Goal: Browse casually

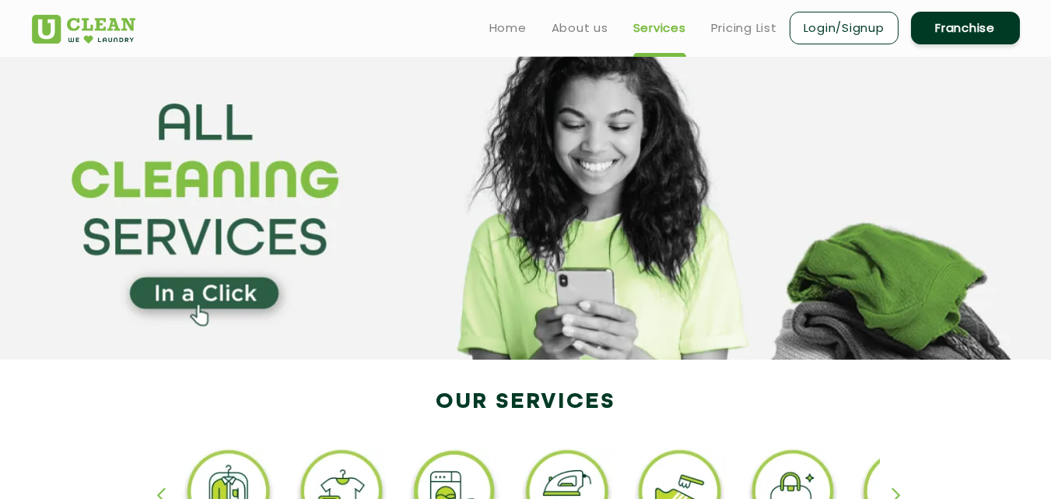
click at [896, 487] on div "button" at bounding box center [902, 508] width 23 height 43
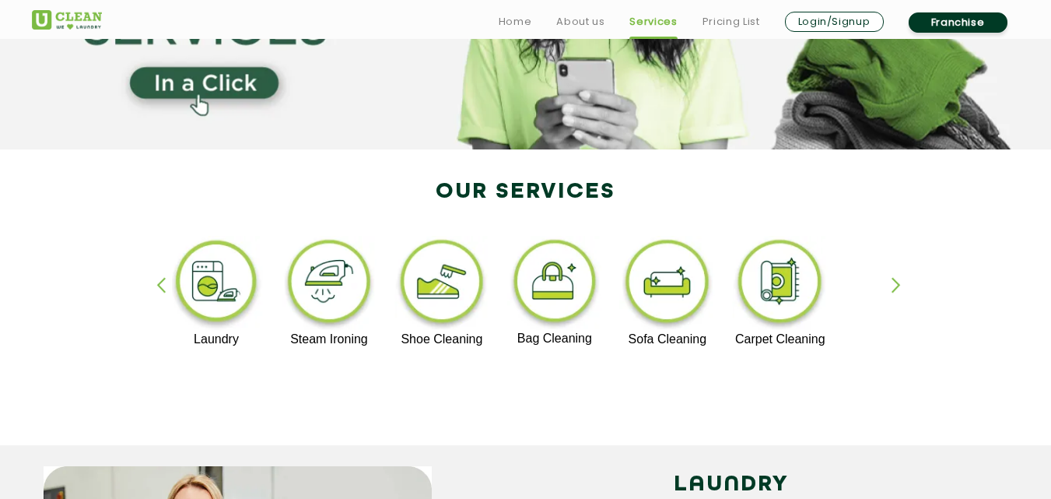
scroll to position [233, 0]
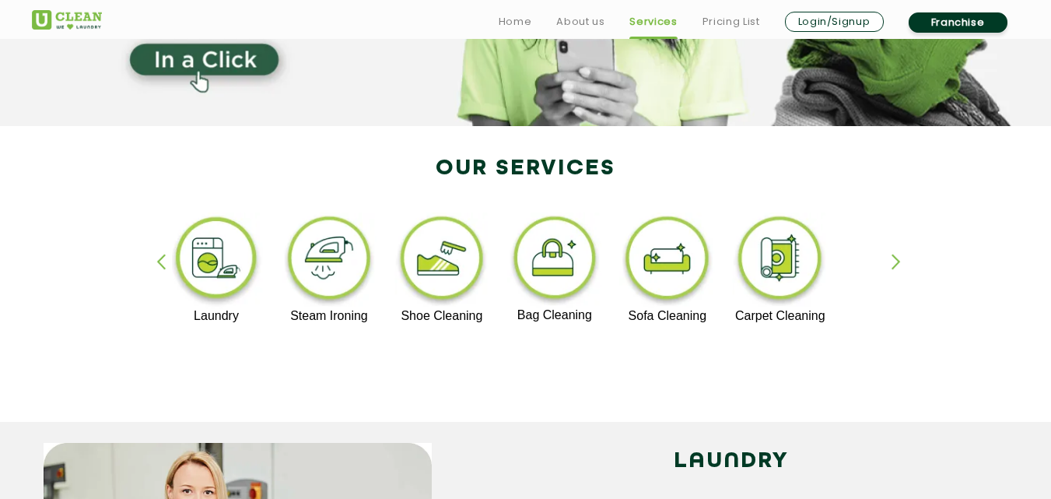
click at [901, 263] on div "button" at bounding box center [902, 275] width 23 height 43
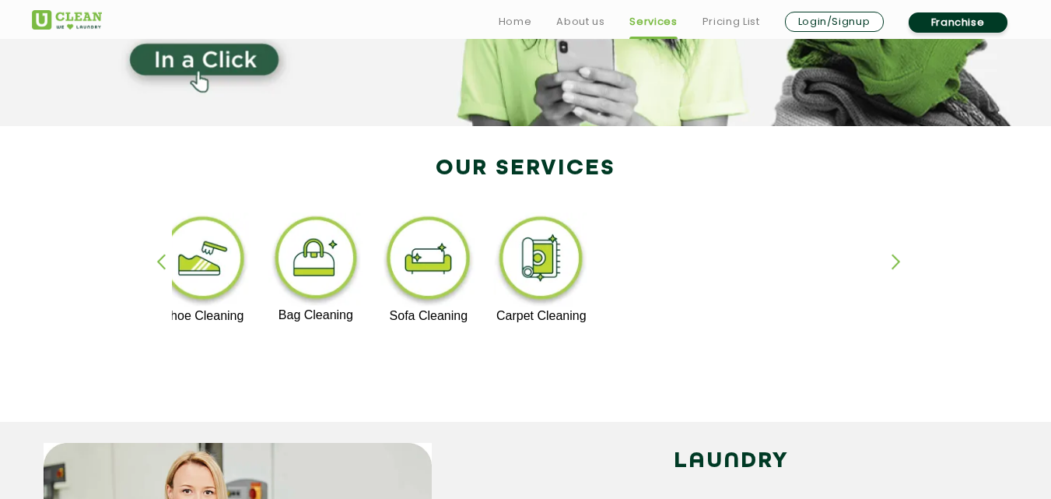
click at [899, 260] on div "button" at bounding box center [902, 275] width 23 height 43
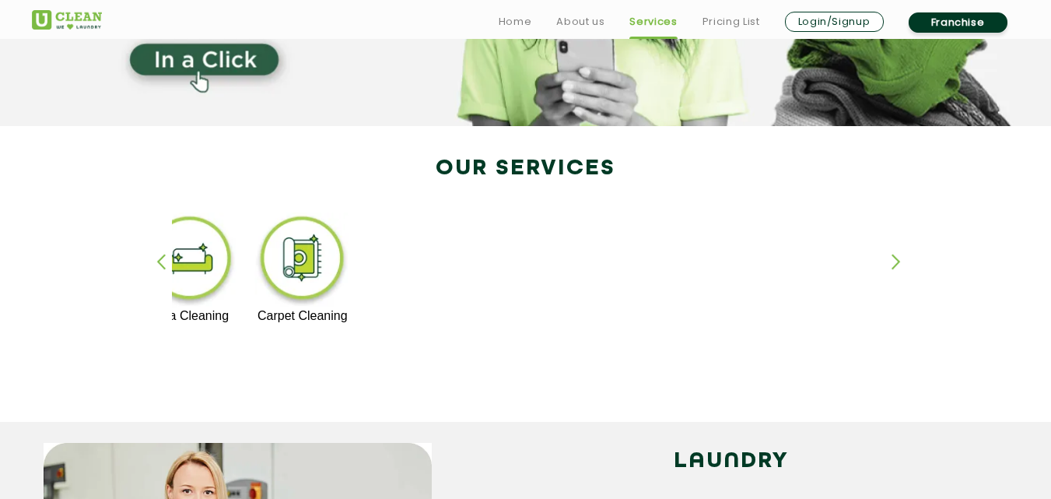
click at [166, 259] on div "button" at bounding box center [167, 275] width 23 height 43
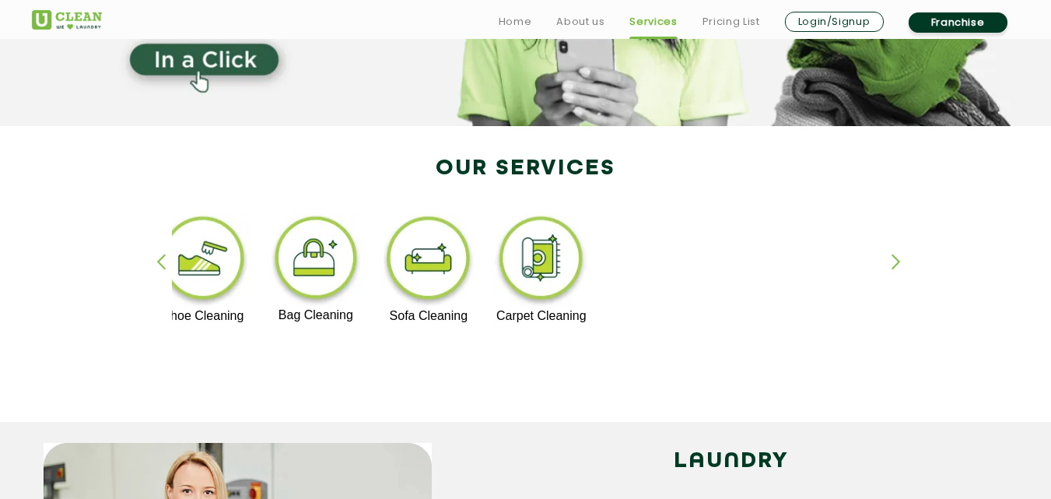
click at [163, 258] on div "button" at bounding box center [167, 275] width 23 height 43
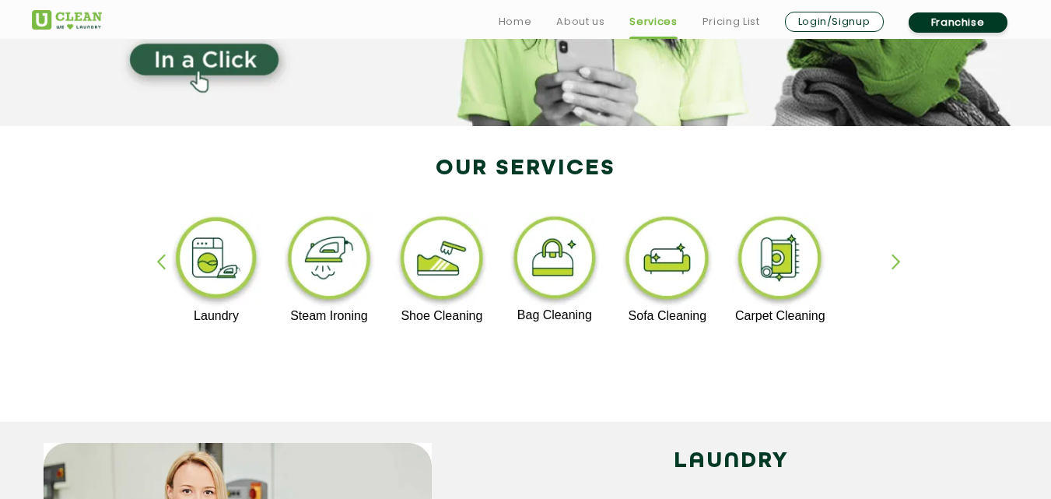
click at [163, 258] on div "button" at bounding box center [167, 275] width 23 height 43
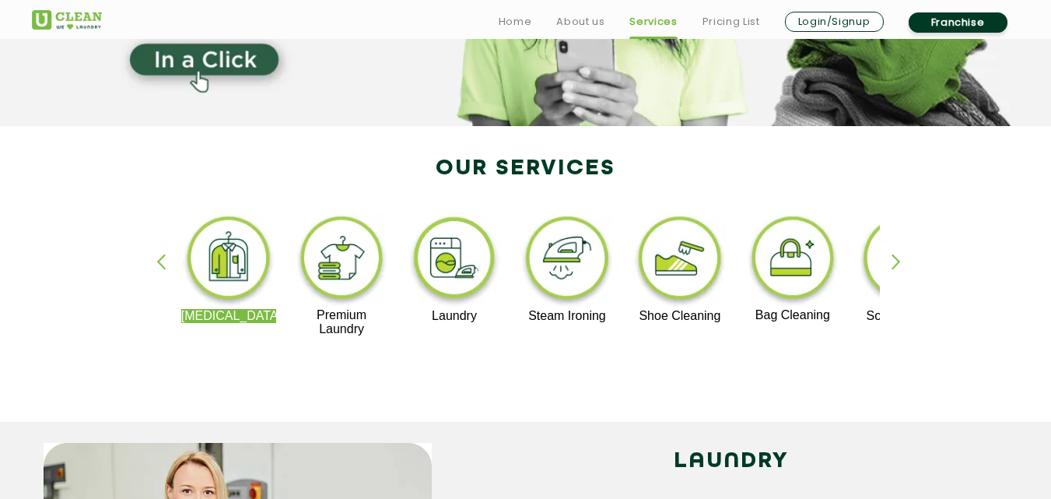
click at [163, 258] on div "button" at bounding box center [167, 275] width 23 height 43
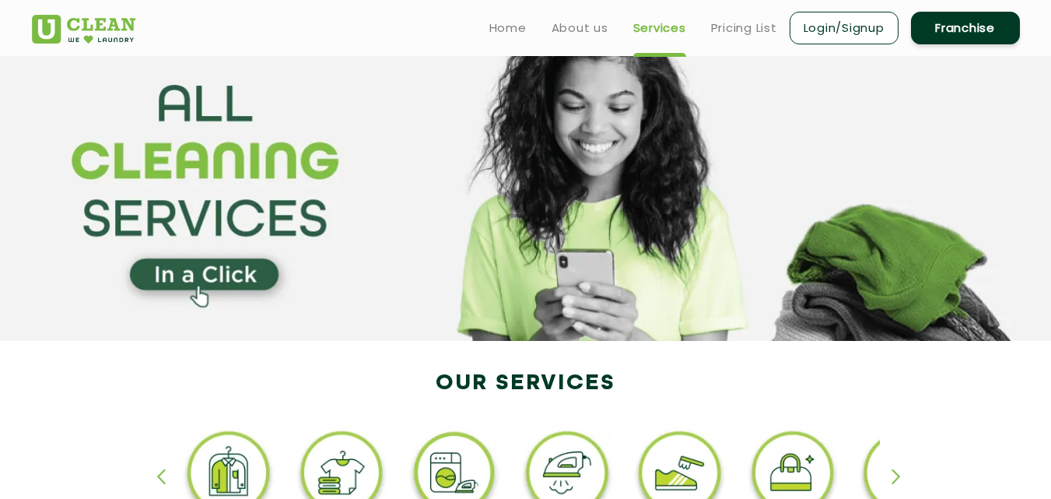
scroll to position [0, 0]
